Goal: Task Accomplishment & Management: Use online tool/utility

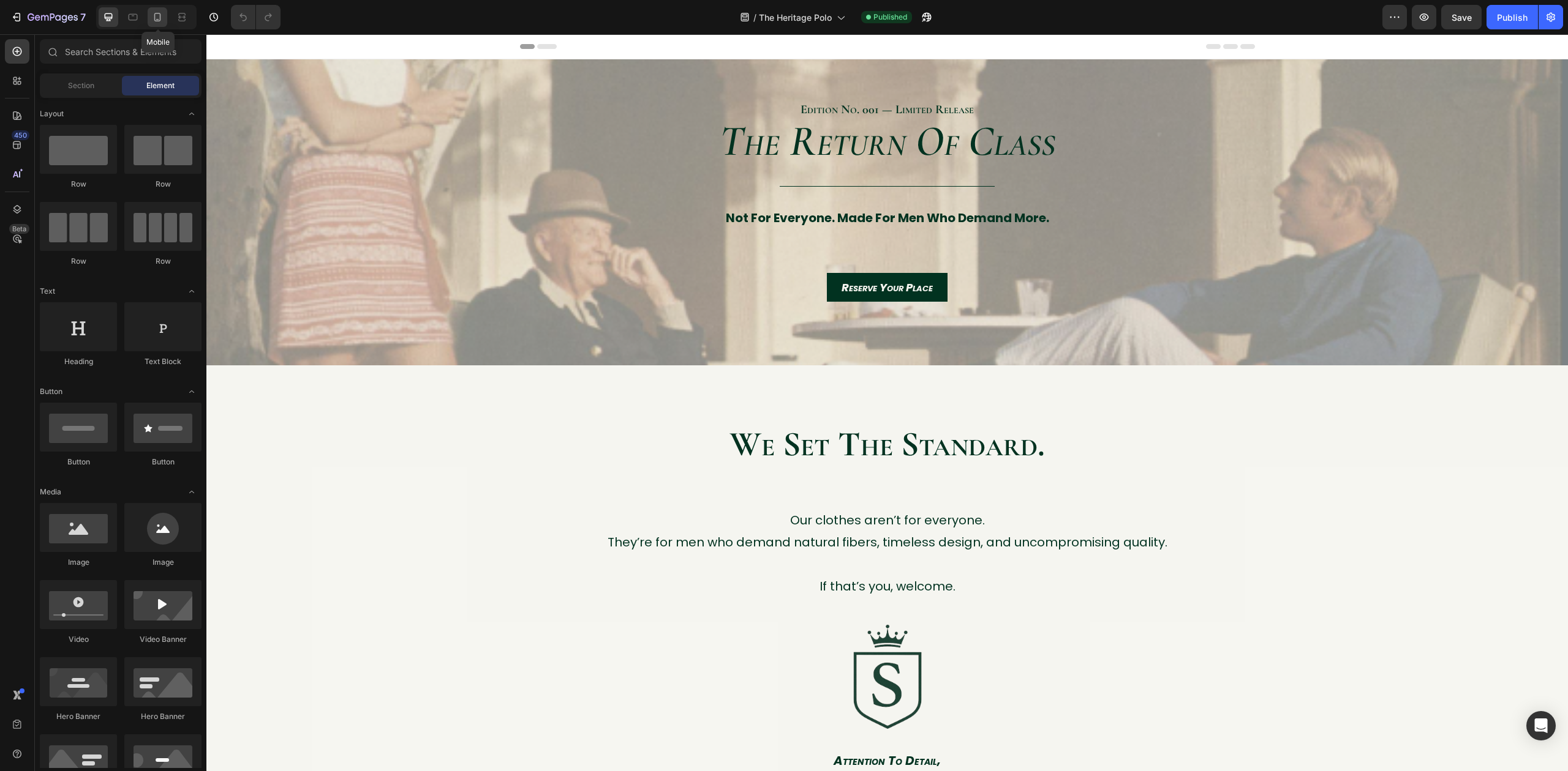
click at [157, 21] on icon at bounding box center [158, 17] width 7 height 8
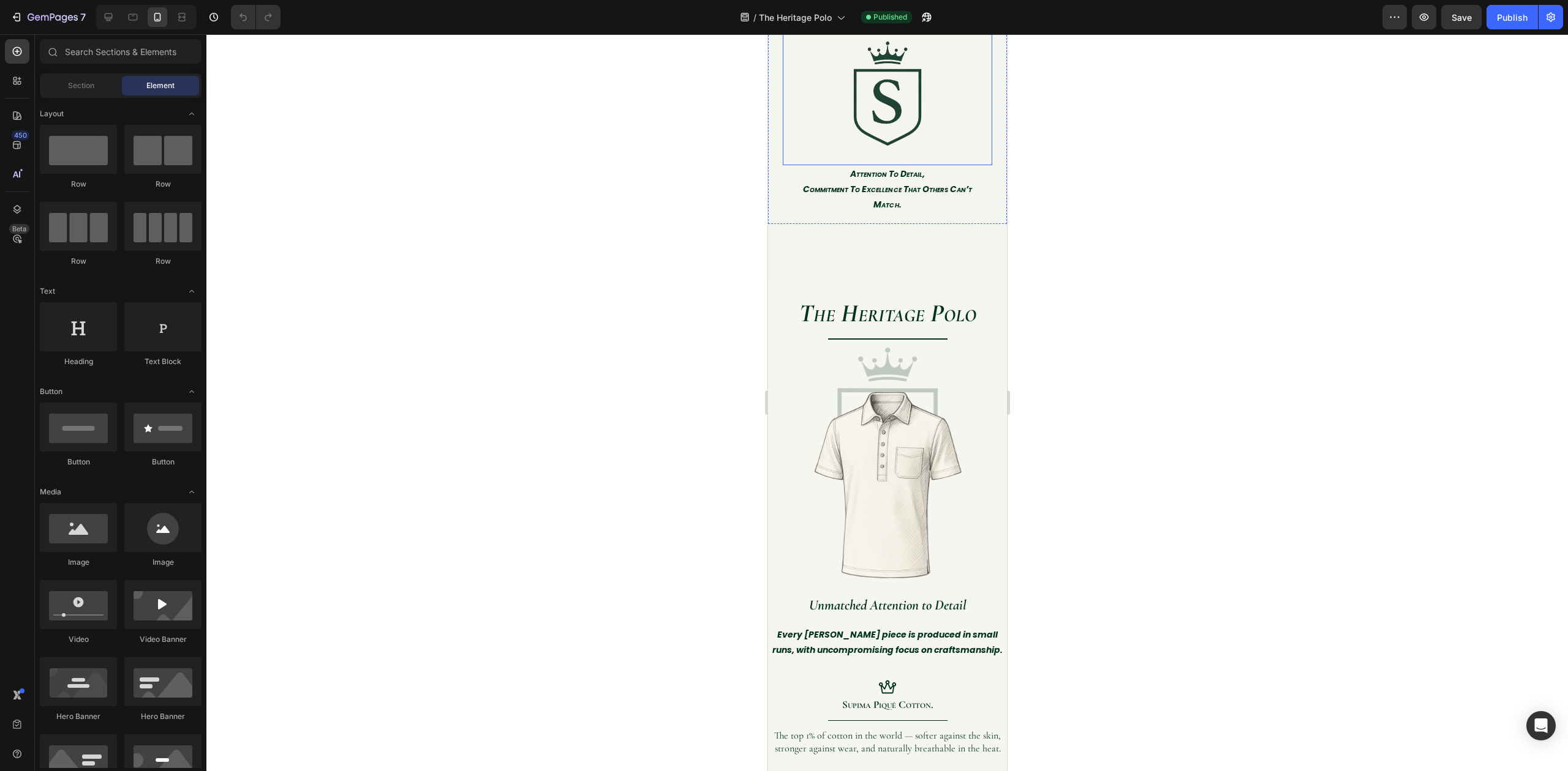
scroll to position [897, 0]
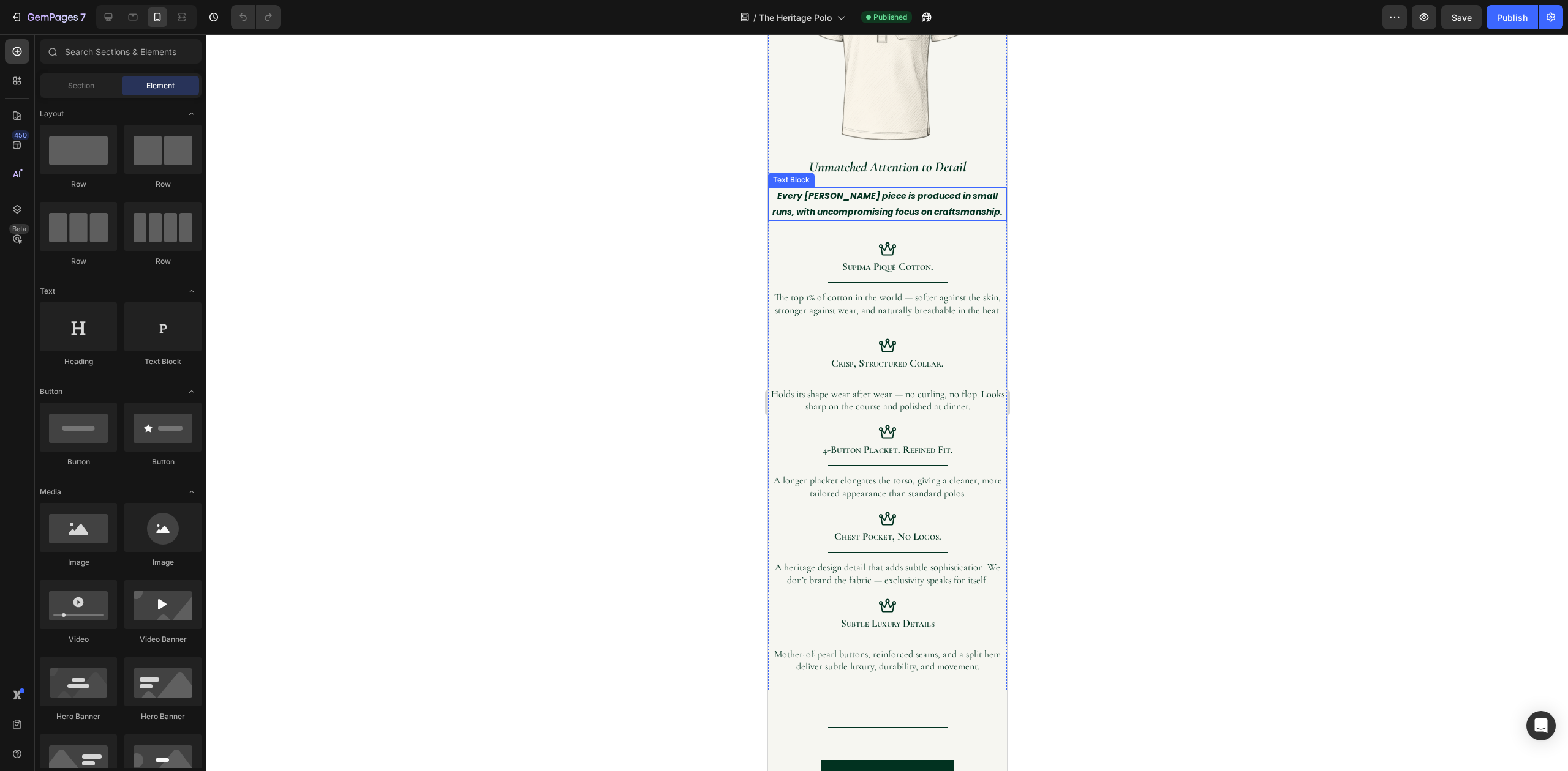
click at [881, 192] on icon "Every [PERSON_NAME] piece is produced in small runs, with uncompromising focus …" at bounding box center [887, 203] width 230 height 28
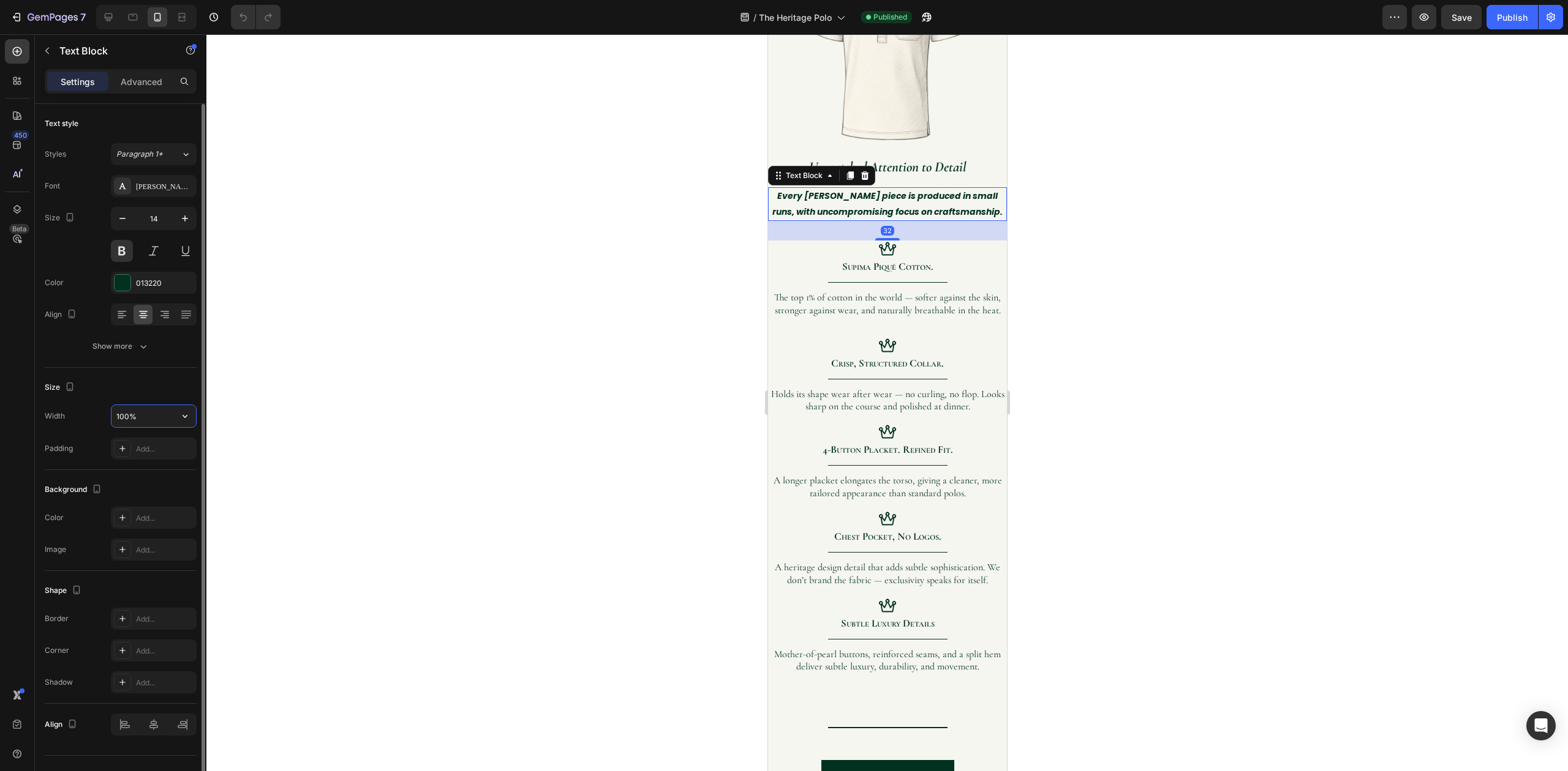
click at [145, 414] on input "100%" at bounding box center [154, 416] width 85 height 22
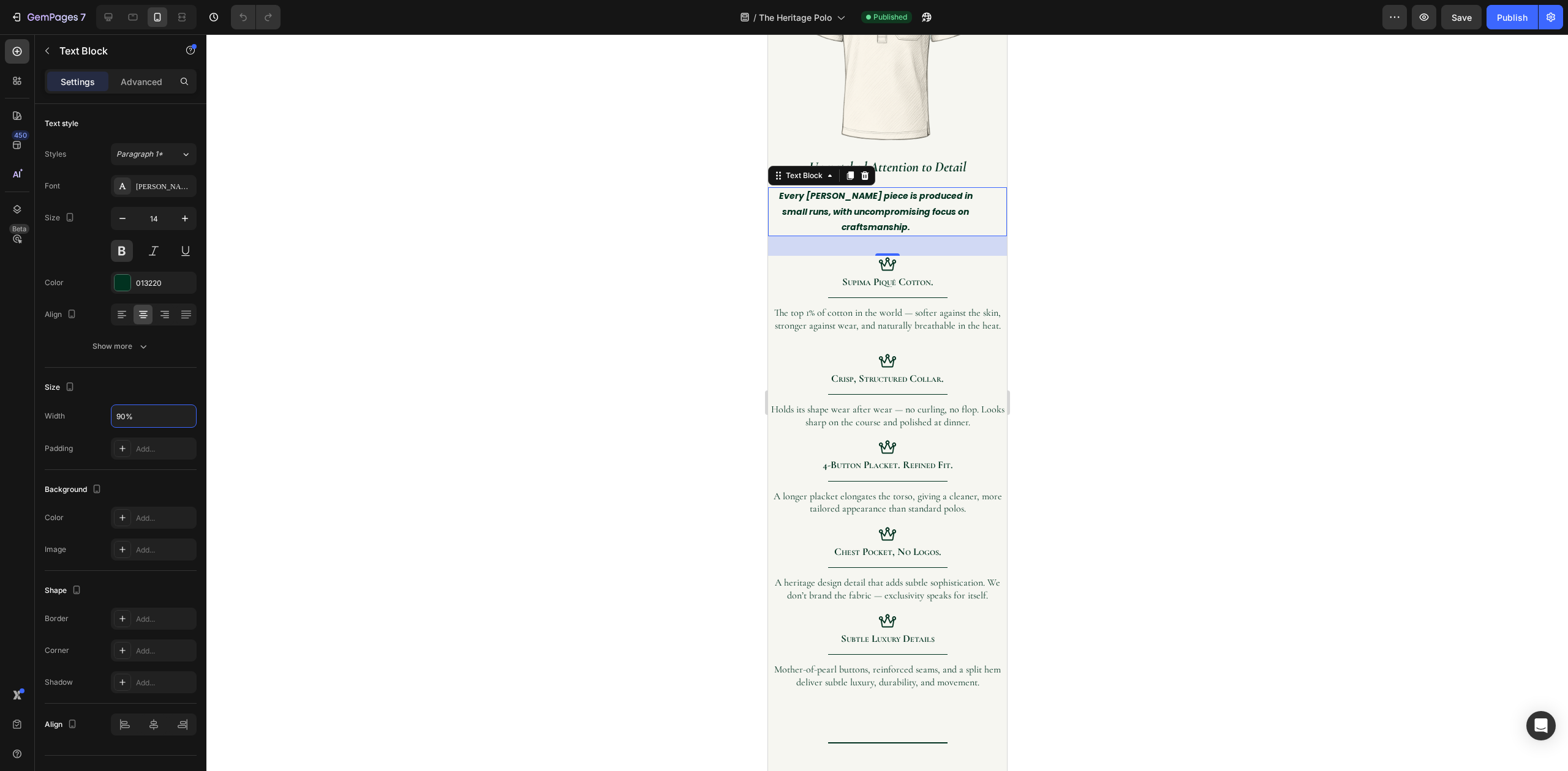
type input "90%"
click at [278, 186] on div at bounding box center [887, 402] width 1361 height 737
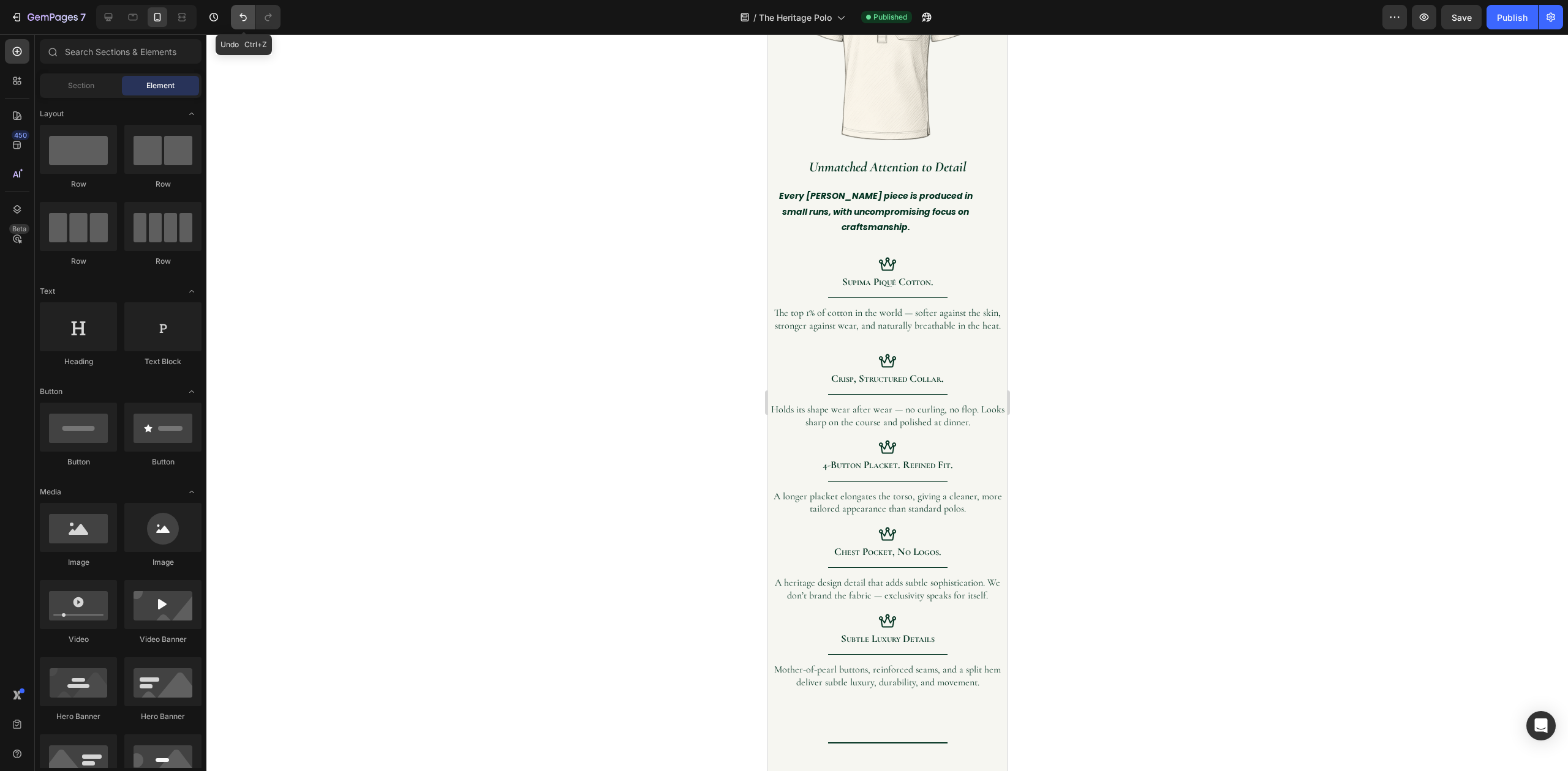
click at [237, 18] on icon "Undo/Redo" at bounding box center [243, 17] width 13 height 13
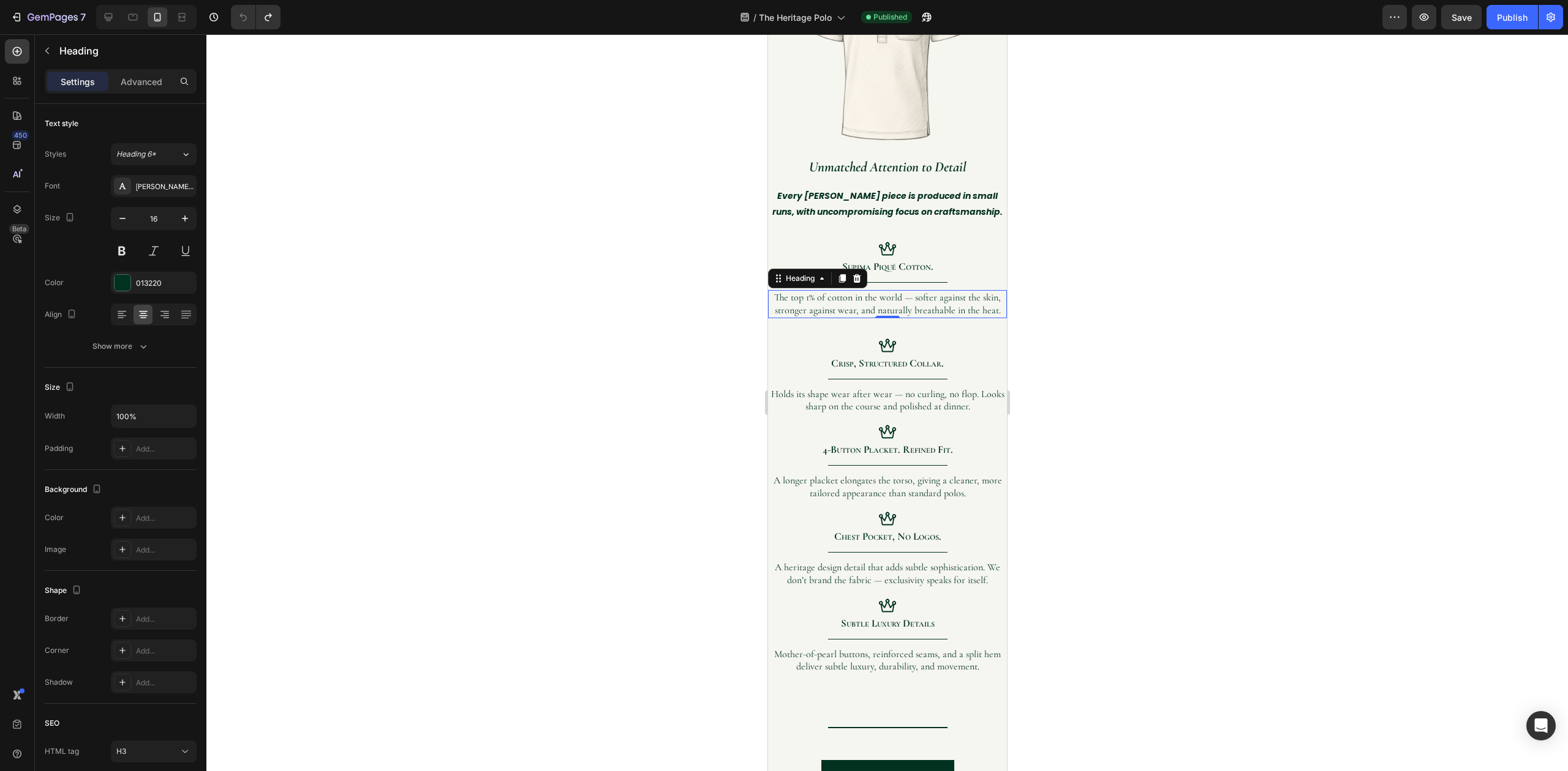
click at [860, 290] on h3 "The top 1% of cotton in the world — softer against the skin, stronger against w…" at bounding box center [887, 304] width 239 height 29
click at [128, 420] on input "100%" at bounding box center [154, 416] width 85 height 22
type input "90%"
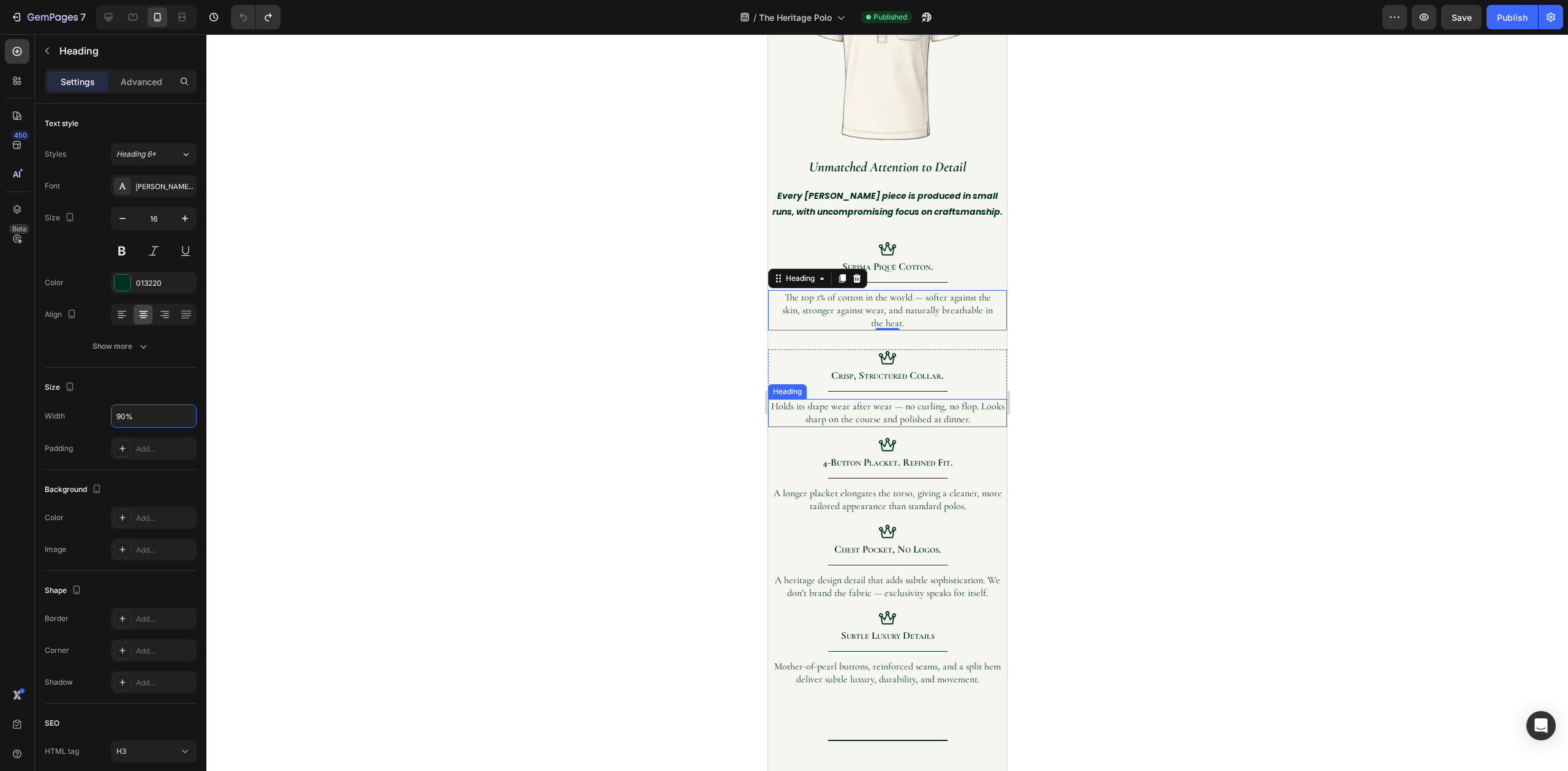
click at [823, 406] on h3 "Holds its shape wear after wear — no curling, no flop. Looks sharp on the cours…" at bounding box center [887, 413] width 239 height 29
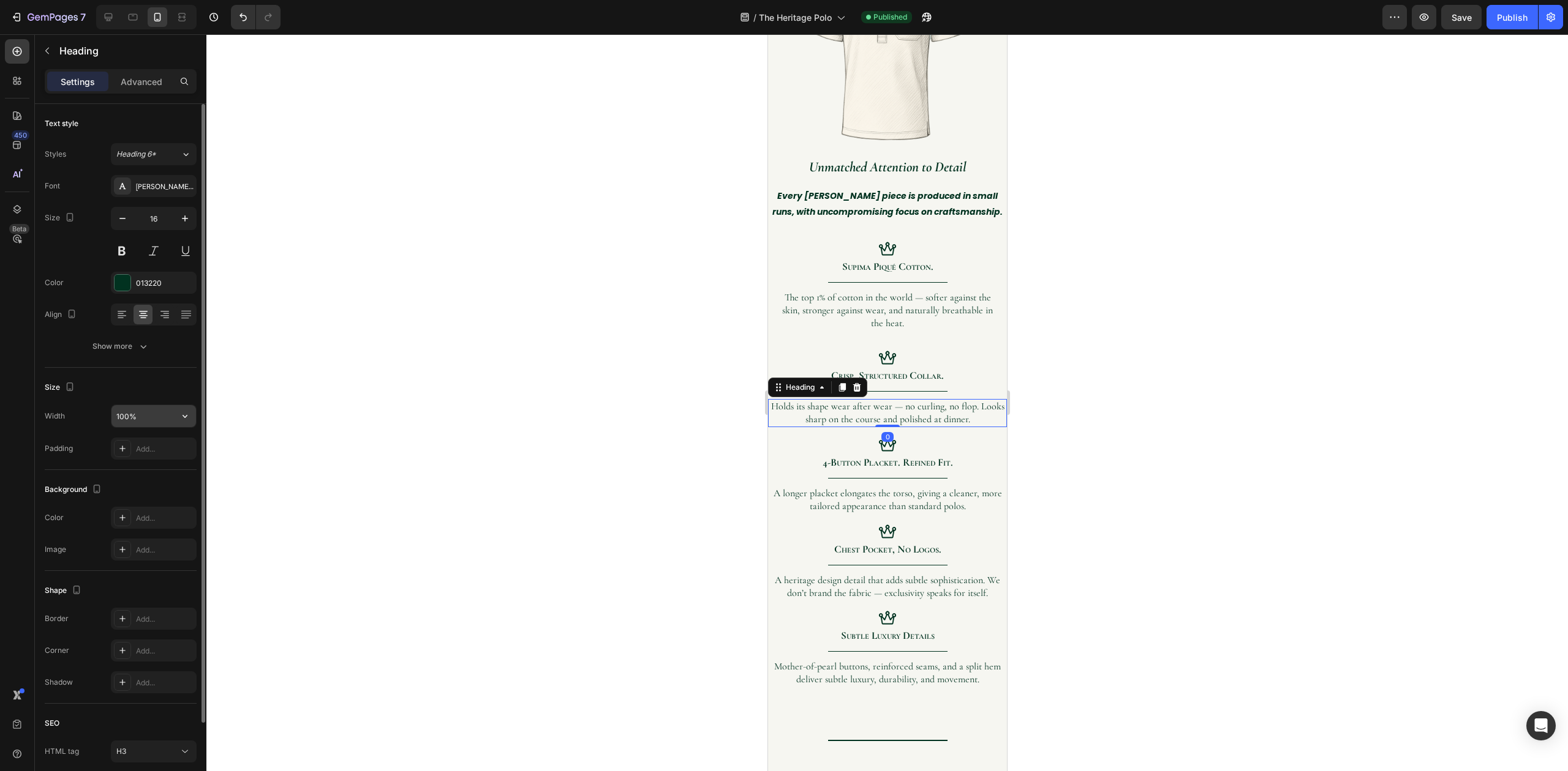
click at [157, 419] on input "100%" at bounding box center [154, 416] width 85 height 22
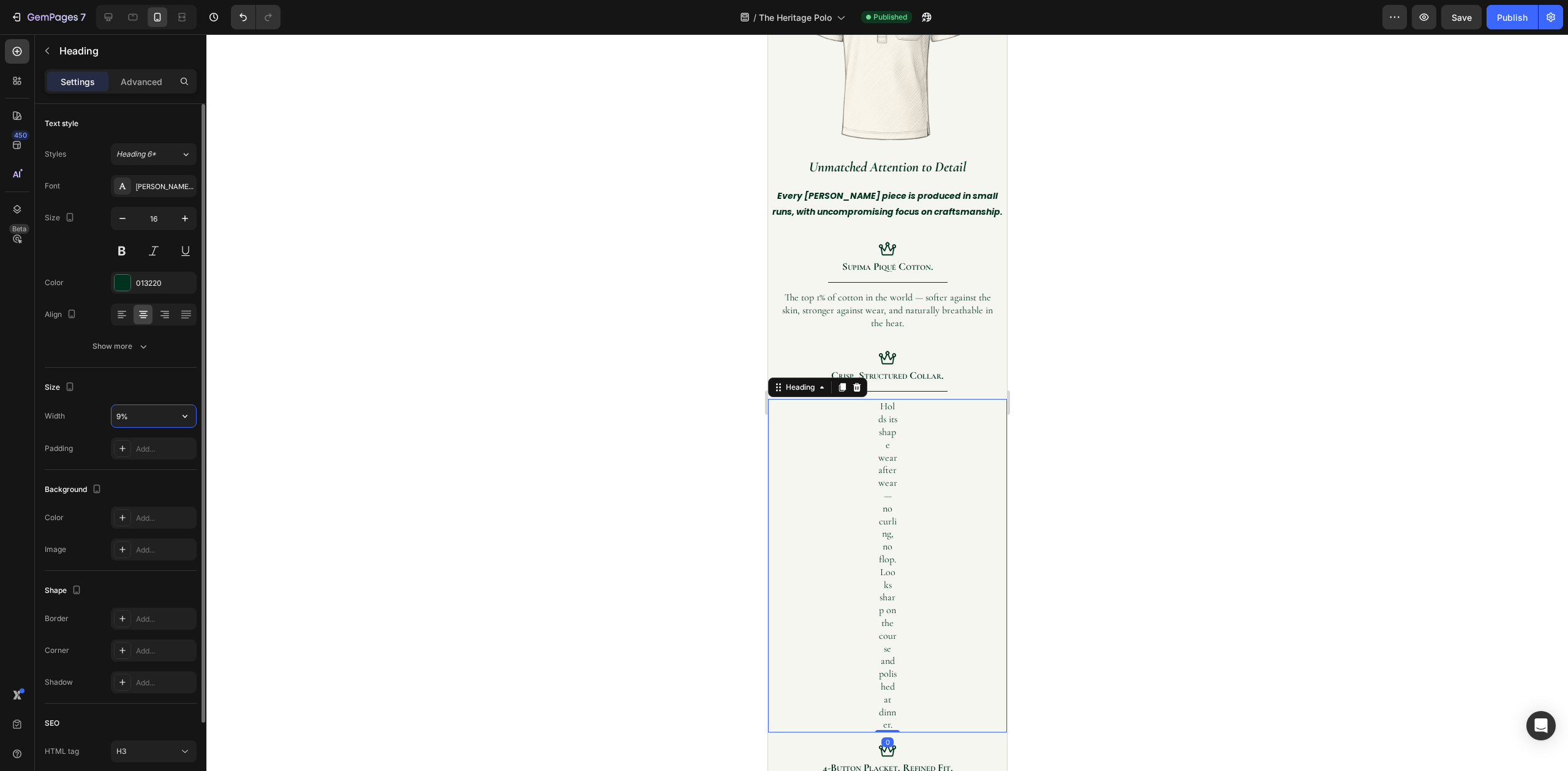
type input "90%"
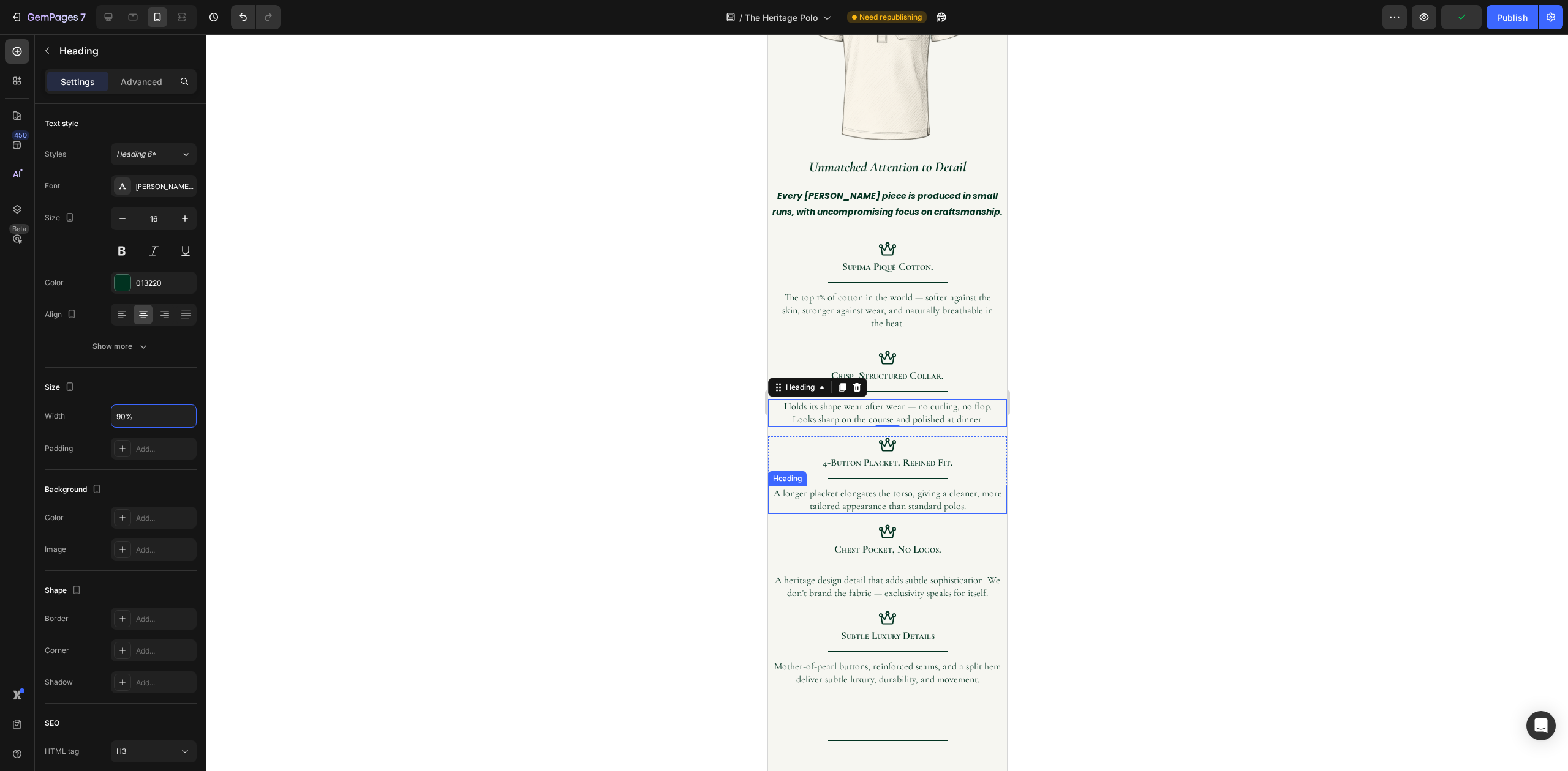
click at [871, 496] on h3 "A longer placket elongates the torso, giving a cleaner, more tailored appearanc…" at bounding box center [887, 501] width 239 height 29
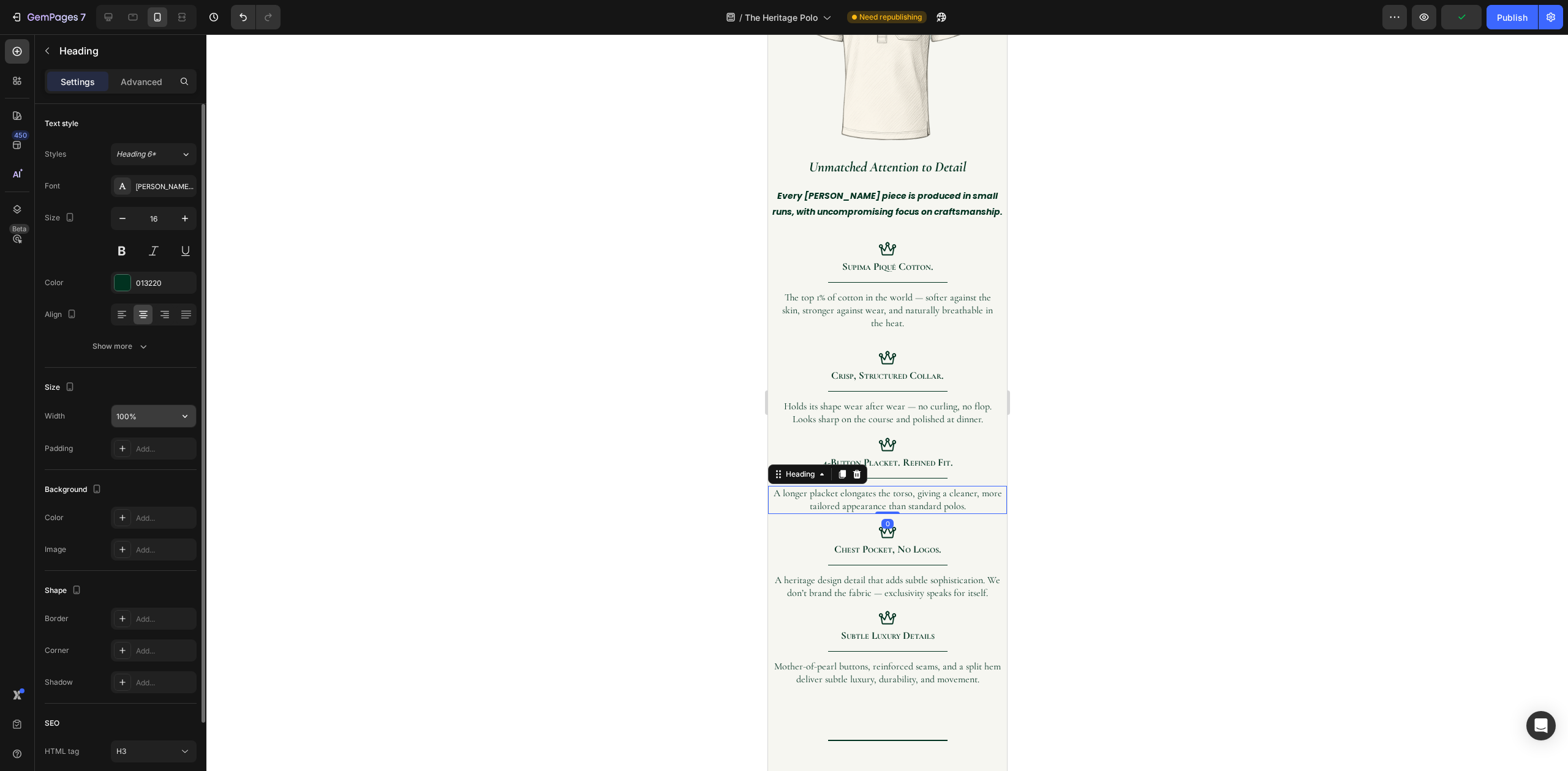
click at [129, 412] on input "100%" at bounding box center [154, 416] width 85 height 22
type input "90%"
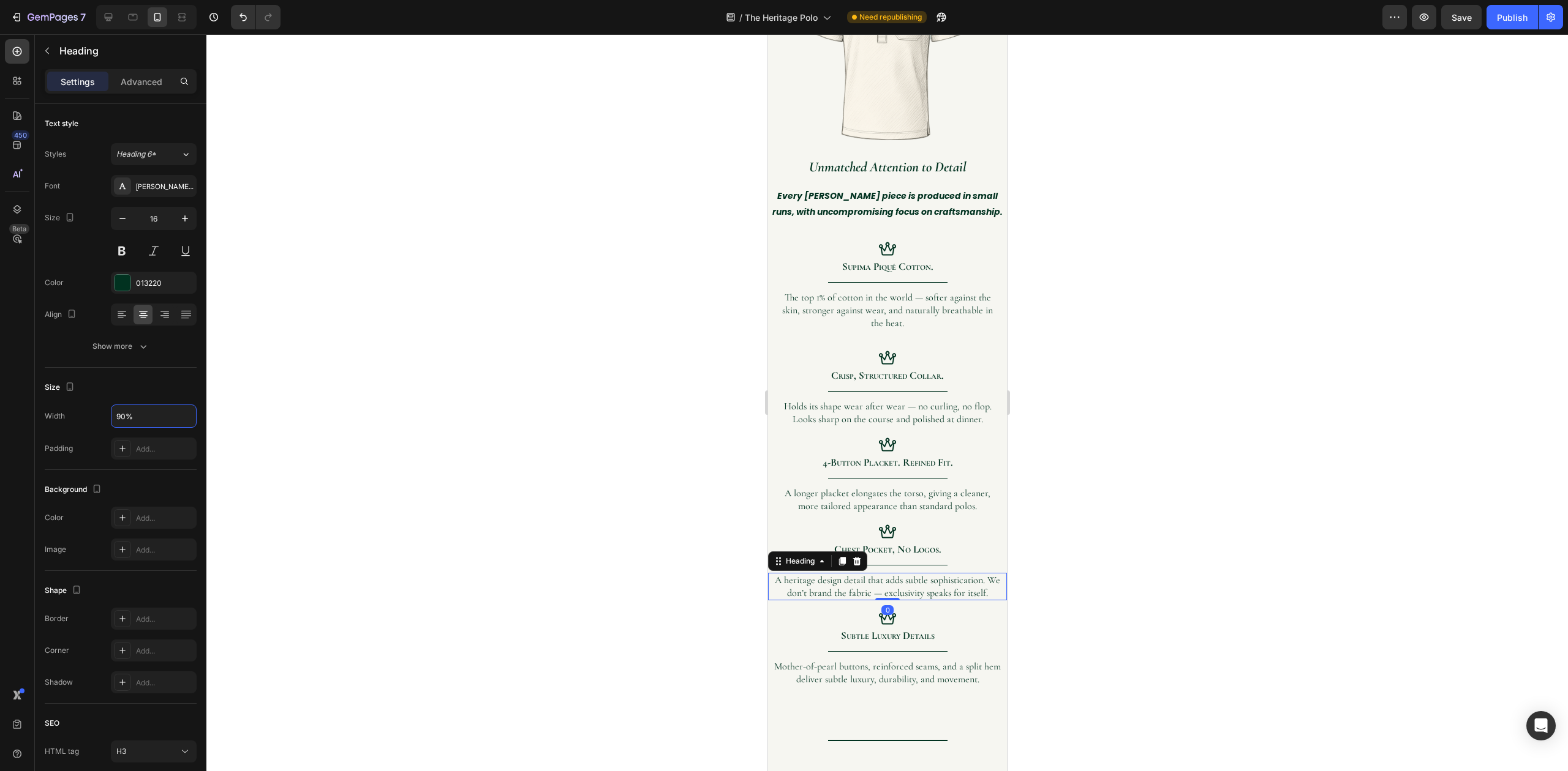
click at [808, 595] on h3 "A heritage design detail that adds subtle sophistication. We don’t brand the fa…" at bounding box center [887, 587] width 239 height 29
click at [140, 414] on input "100%" at bounding box center [154, 416] width 85 height 22
type input "90%"
click at [805, 698] on h3 "Mother-of-pearl buttons, reinforced seams, and a split hem deliver subtle luxur…" at bounding box center [887, 686] width 239 height 29
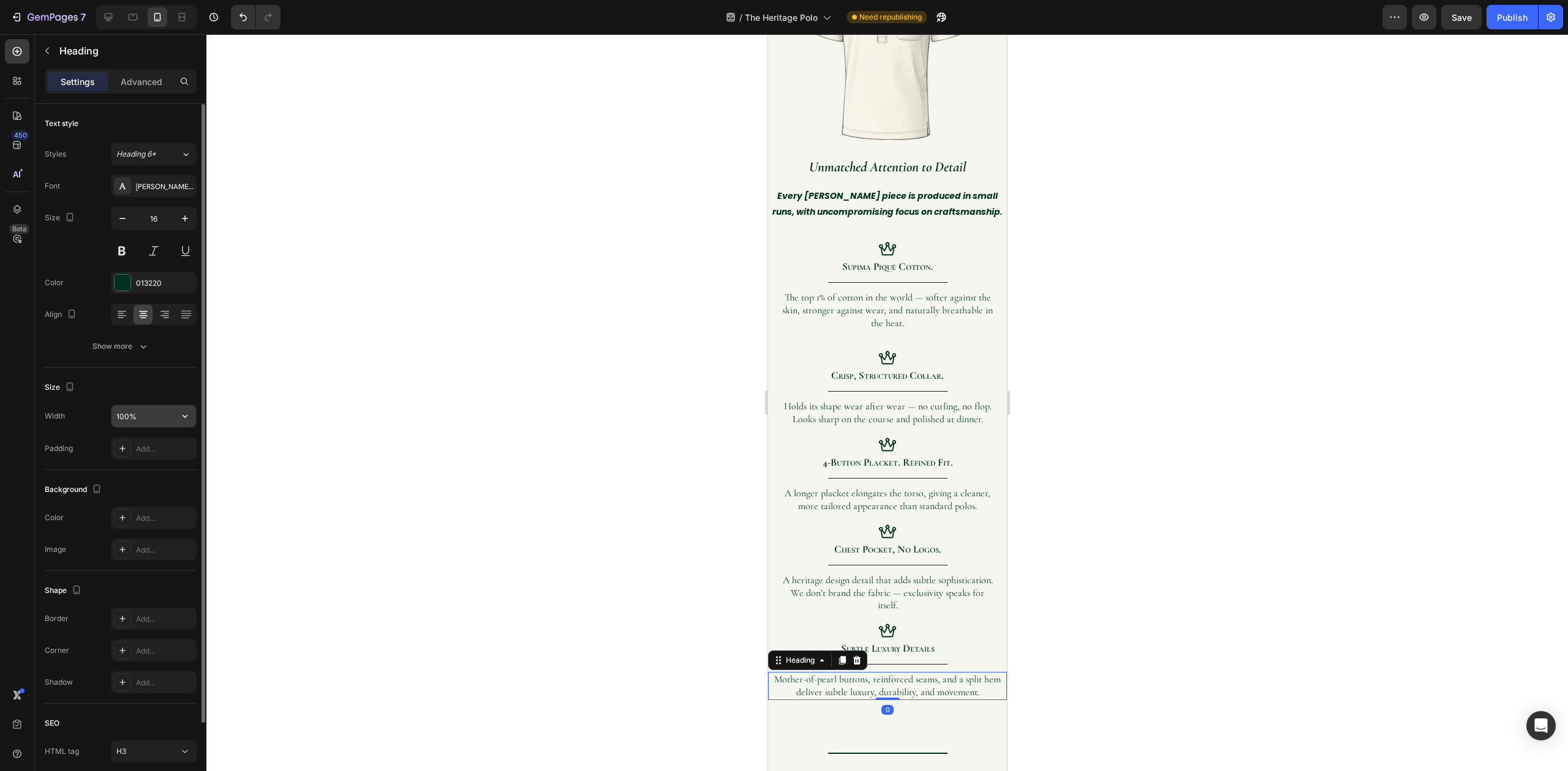
click at [143, 409] on input "100%" at bounding box center [154, 416] width 85 height 22
type input "90%"
click at [1069, 505] on div at bounding box center [887, 402] width 1361 height 737
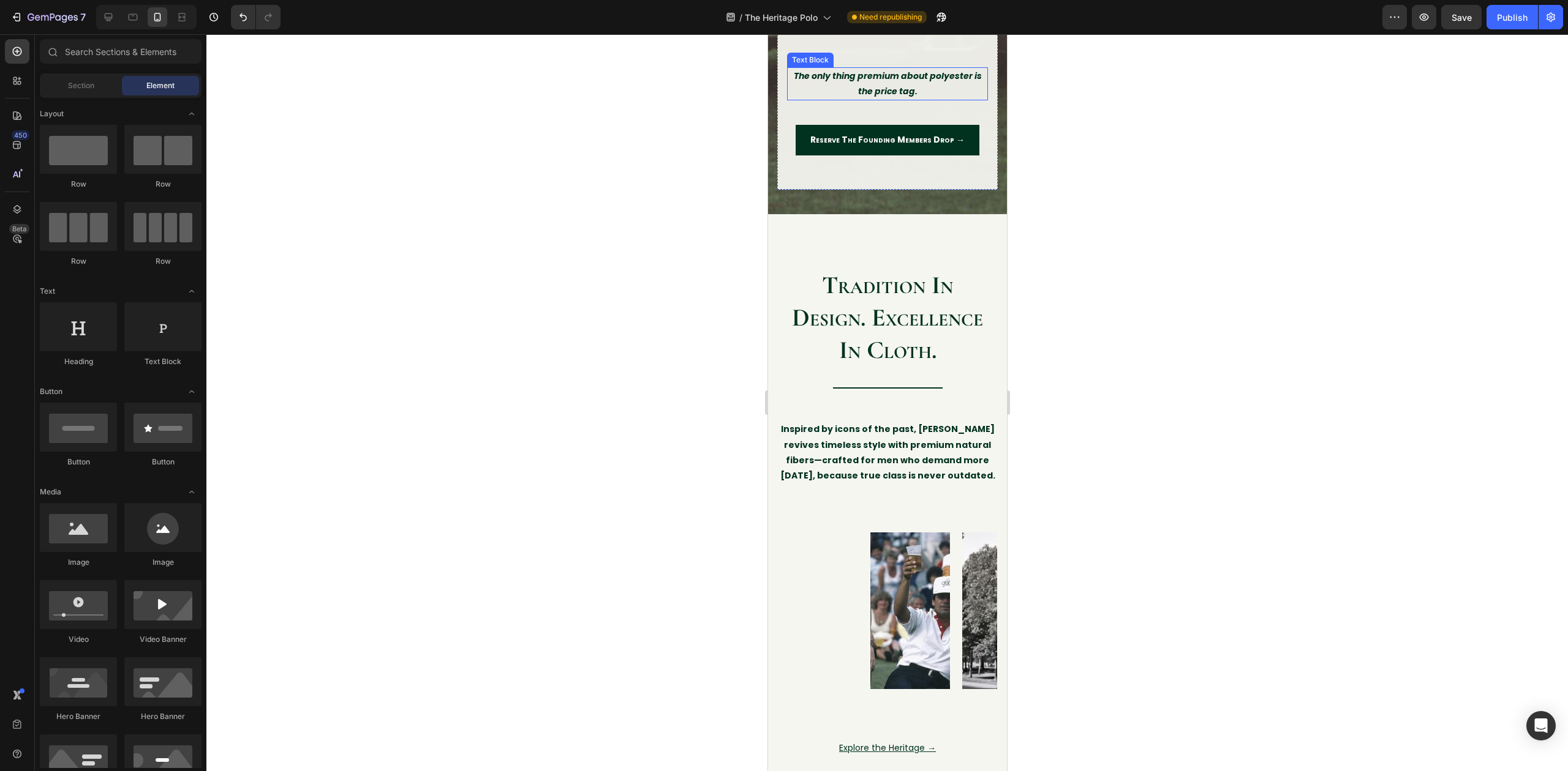
scroll to position [2611, 0]
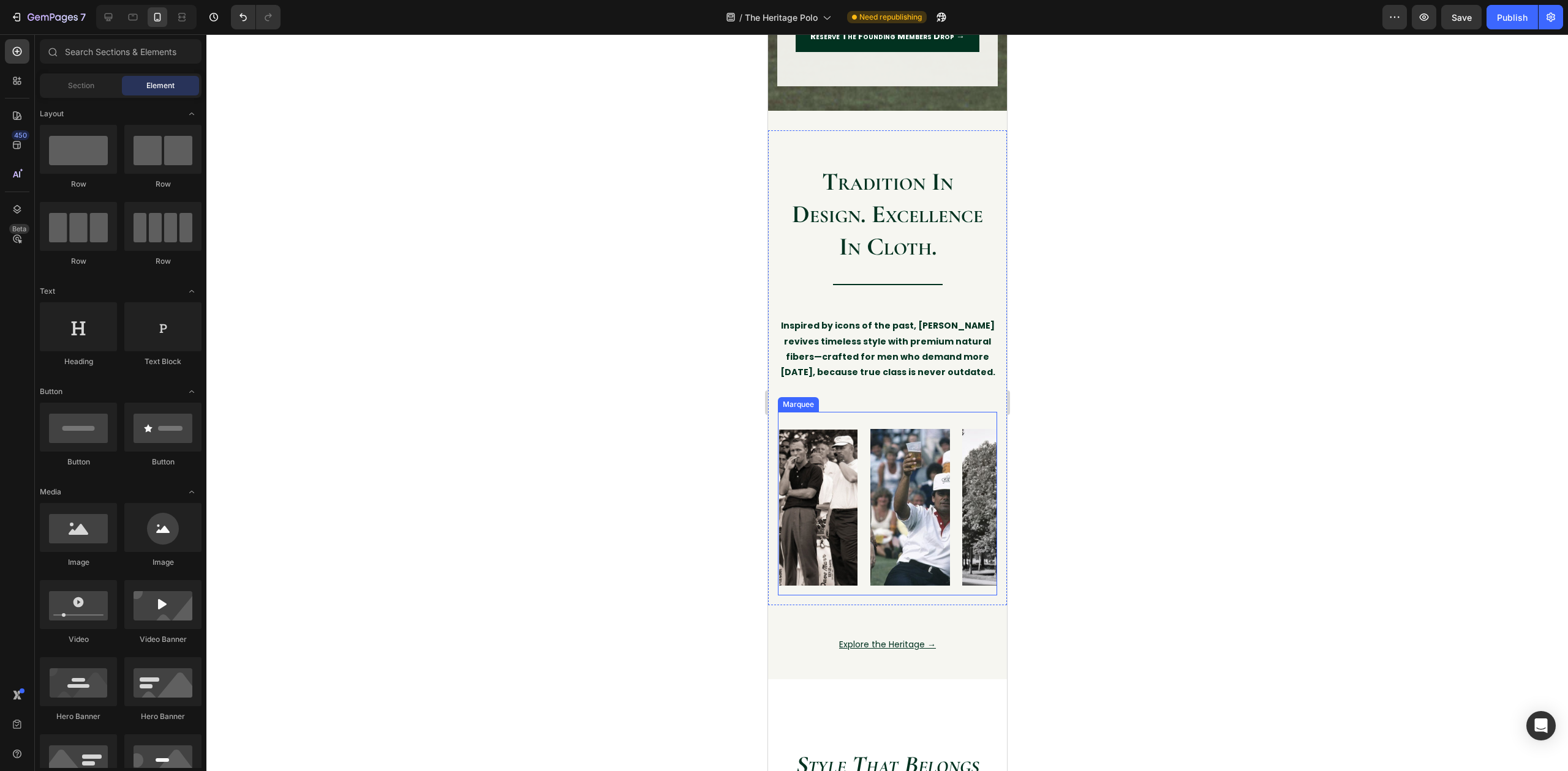
click at [837, 595] on div "Image Image Image Image Image Image Image Image Image Image Marquee" at bounding box center [887, 503] width 219 height 184
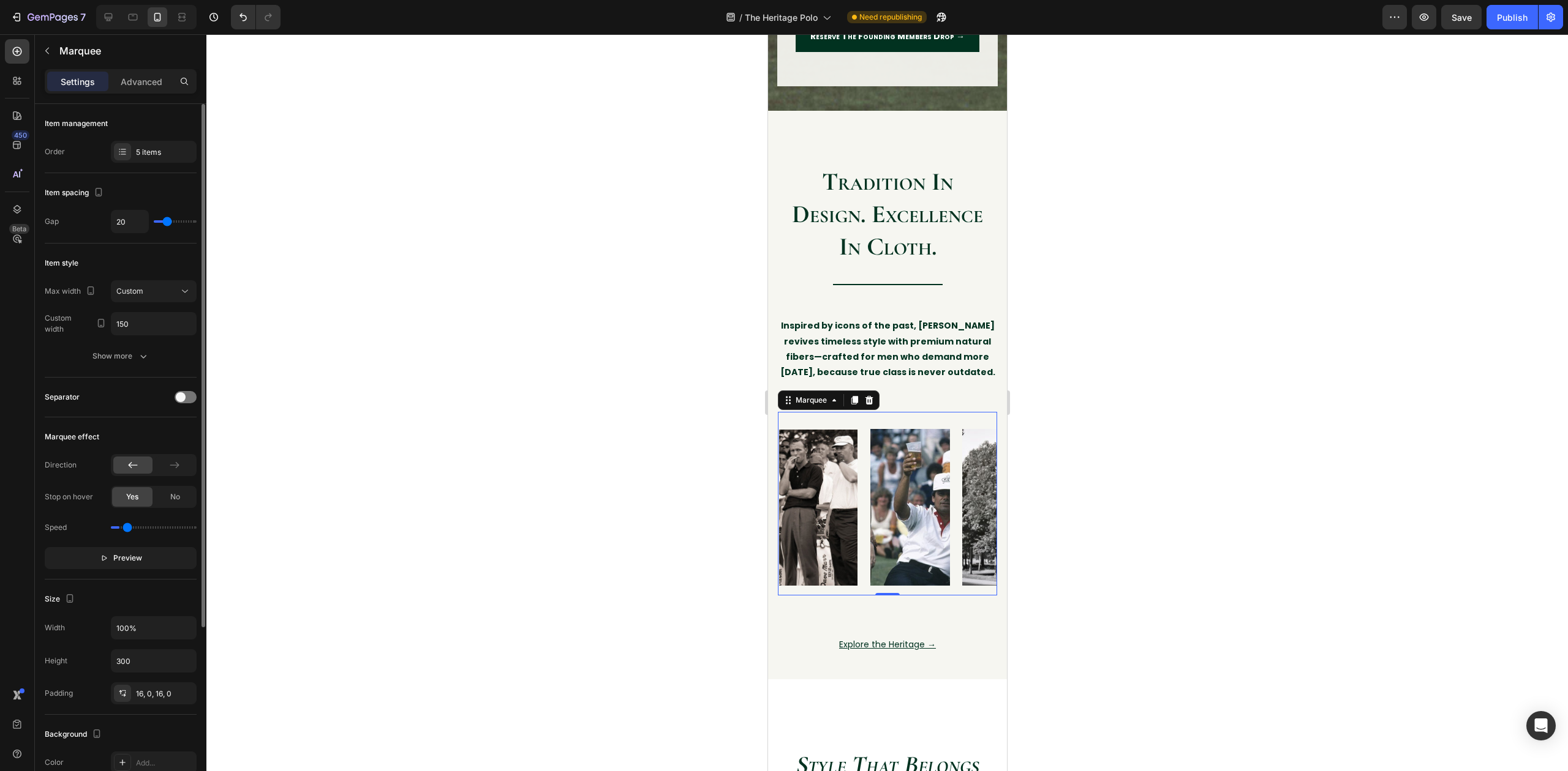
click at [126, 529] on input "range" at bounding box center [154, 527] width 86 height 3
type input "0.2"
click at [120, 529] on input "range" at bounding box center [154, 527] width 86 height 3
click at [192, 399] on div at bounding box center [186, 397] width 22 height 13
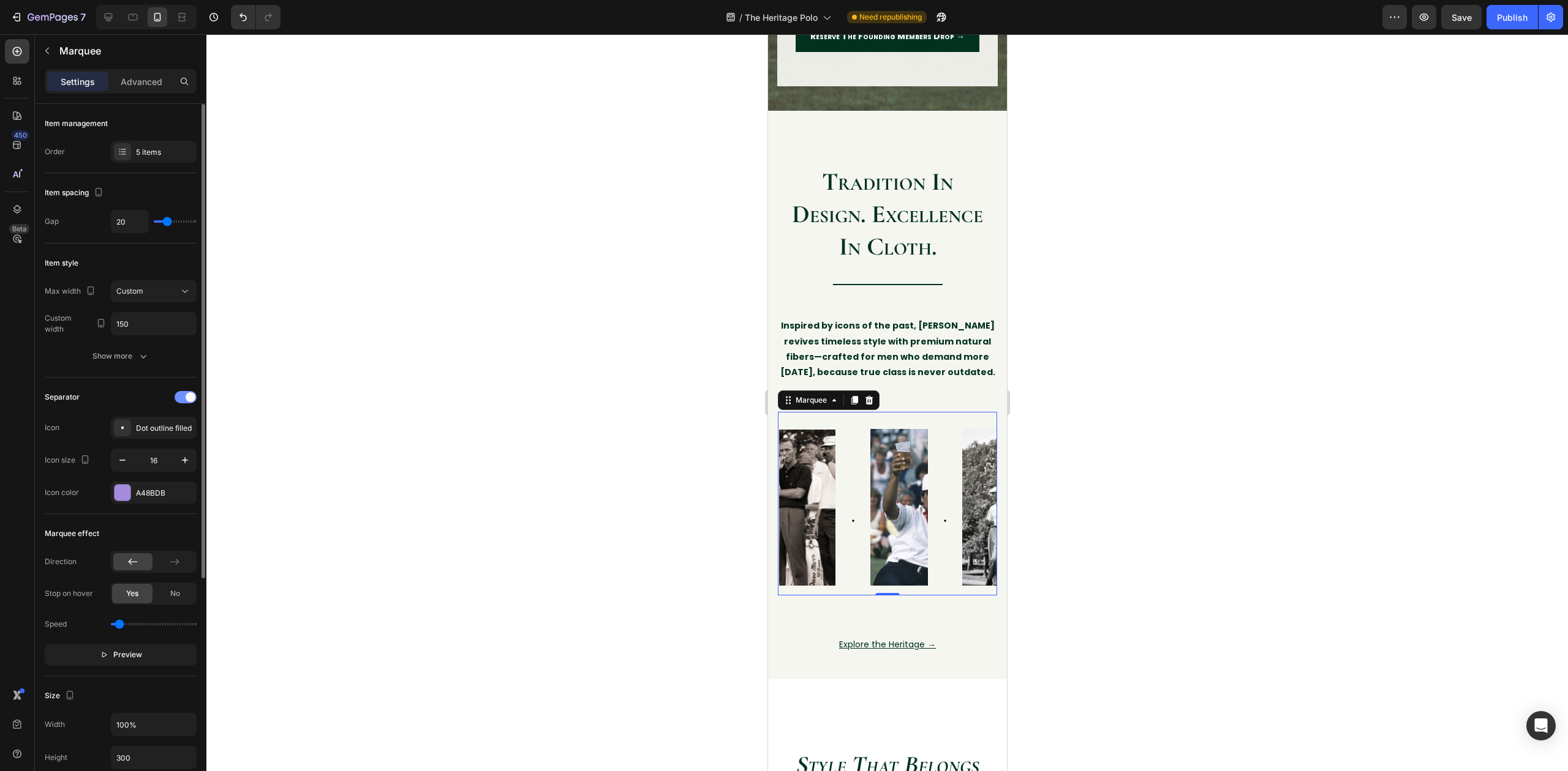
click at [192, 399] on span at bounding box center [191, 397] width 10 height 10
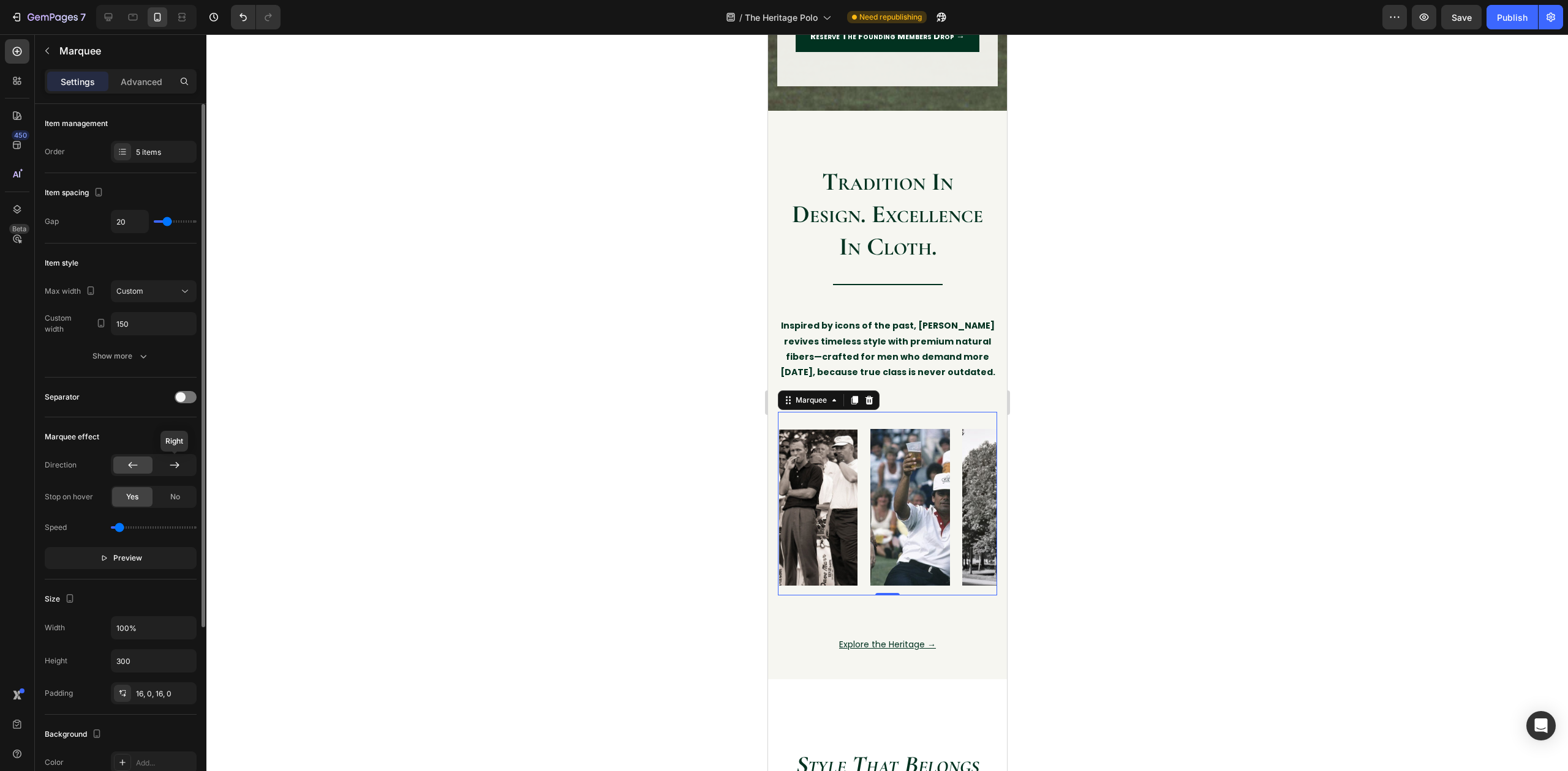
click at [173, 470] on icon at bounding box center [174, 465] width 13 height 13
click at [141, 459] on div at bounding box center [133, 465] width 39 height 17
click at [430, 567] on div at bounding box center [887, 402] width 1361 height 737
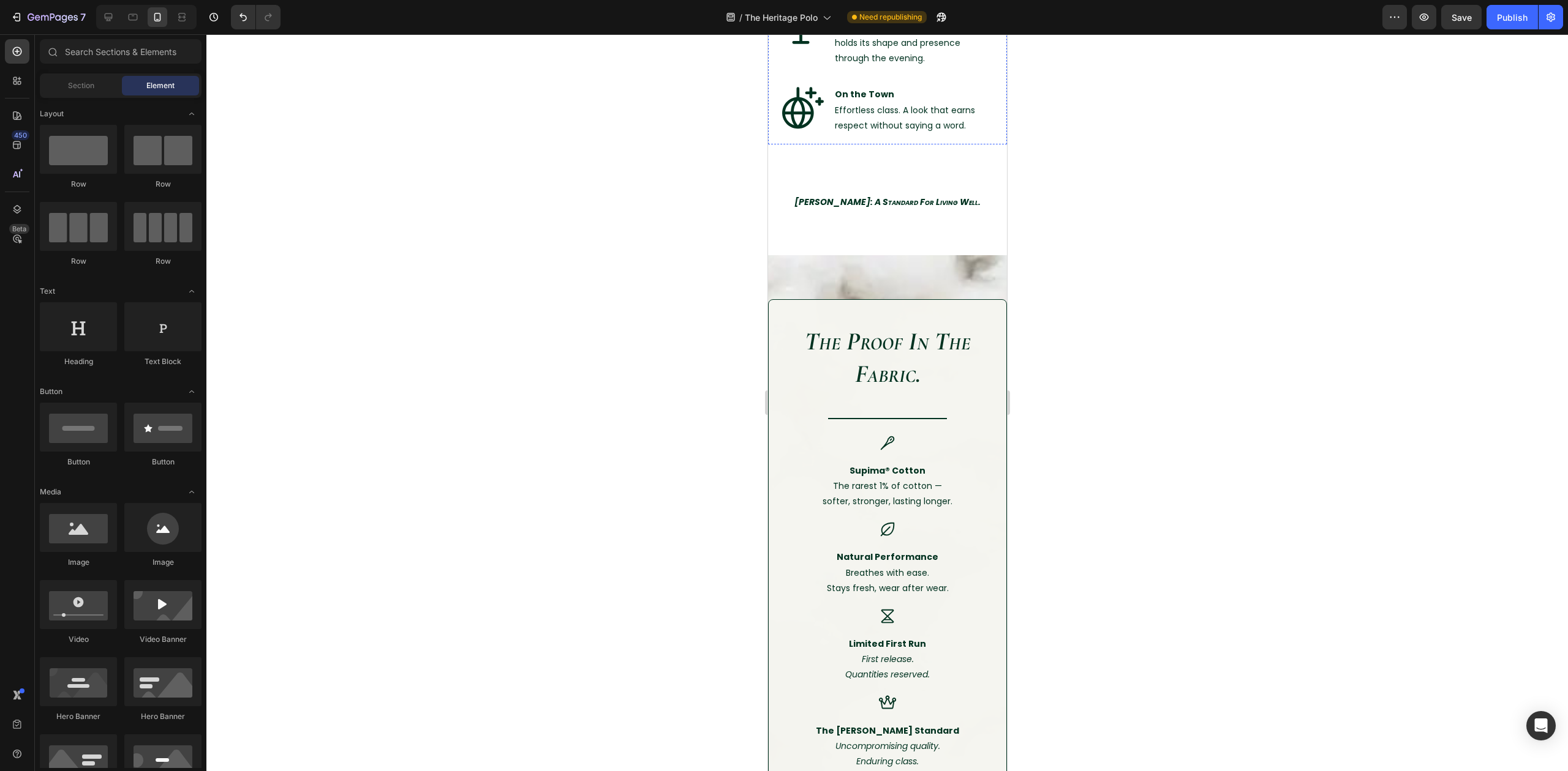
scroll to position [3754, 0]
